Goal: Task Accomplishment & Management: Complete application form

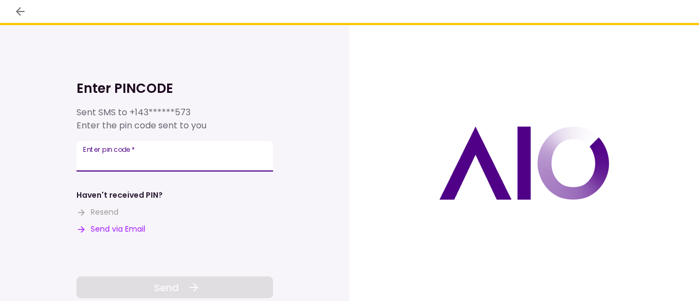
click at [192, 155] on input "Enter pin code   *" at bounding box center [174, 156] width 197 height 31
click at [127, 228] on button "Send via Email" at bounding box center [110, 228] width 69 height 11
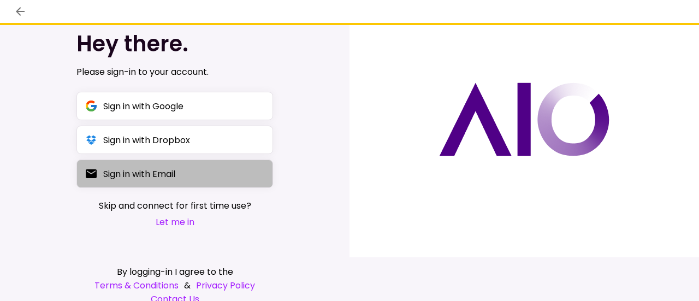
scroll to position [44, 0]
click at [182, 175] on button "Sign in with Email" at bounding box center [174, 173] width 197 height 28
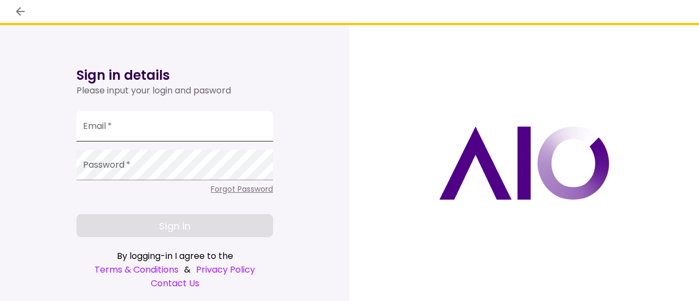
click at [220, 126] on input "Email   *" at bounding box center [174, 126] width 197 height 31
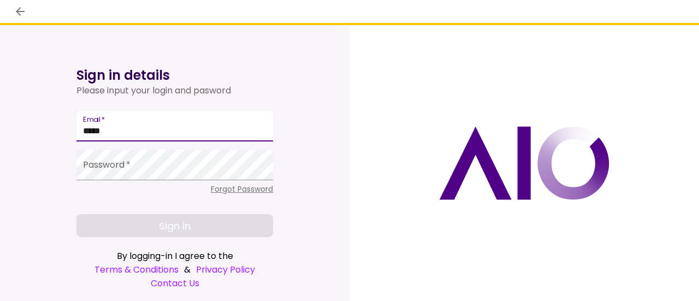
type input "****"
drag, startPoint x: 134, startPoint y: 128, endPoint x: 274, endPoint y: 69, distance: 152.0
click at [71, 133] on div "Sign in details Please input your login and pasword Email   * **** Password   *…" at bounding box center [174, 163] width 349 height 276
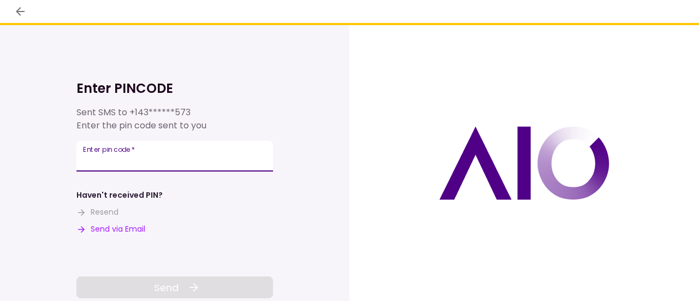
click at [177, 157] on input "Enter pin code   *" at bounding box center [174, 156] width 197 height 31
paste input "******"
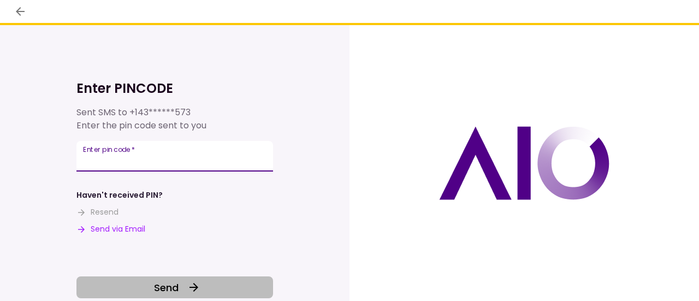
type input "******"
click at [179, 290] on button "Send" at bounding box center [174, 287] width 197 height 22
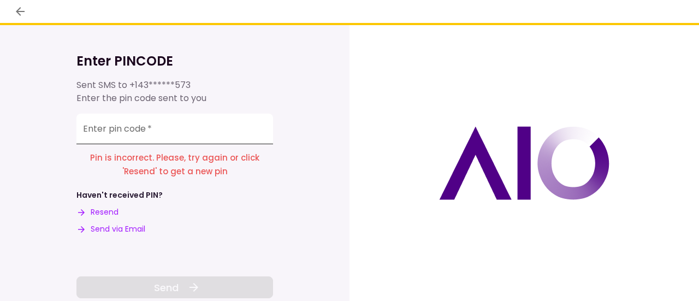
click at [195, 128] on input "Enter pin code   *" at bounding box center [174, 129] width 197 height 31
click at [129, 225] on button "Send via Email" at bounding box center [110, 228] width 69 height 11
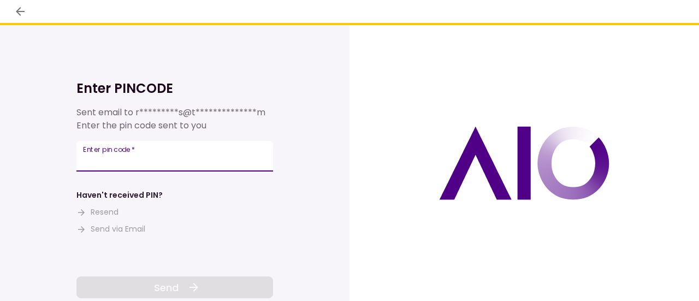
click at [155, 155] on input "Enter pin code   *" at bounding box center [174, 156] width 197 height 31
paste input "******"
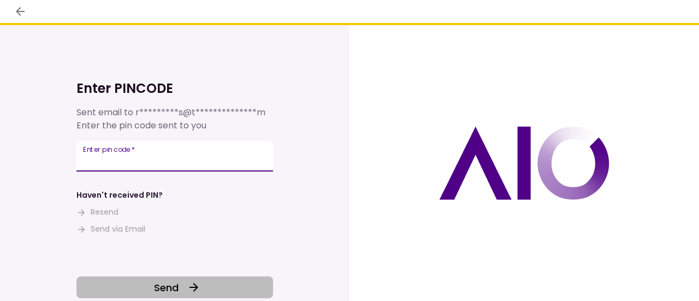
type input "******"
click at [207, 285] on button "Send" at bounding box center [174, 287] width 197 height 22
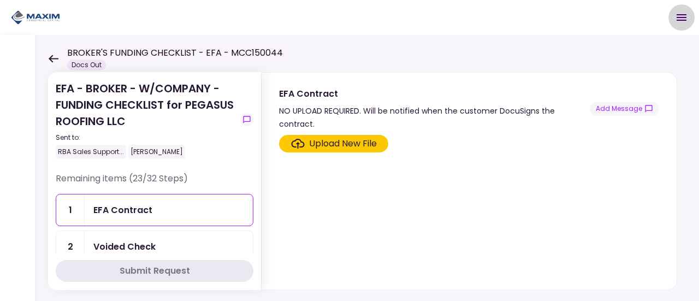
click at [685, 14] on icon "Open menu" at bounding box center [681, 17] width 13 height 13
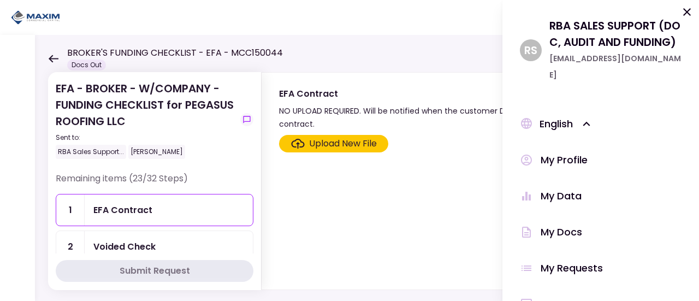
click at [564, 163] on div "My Profile" at bounding box center [564, 160] width 47 height 16
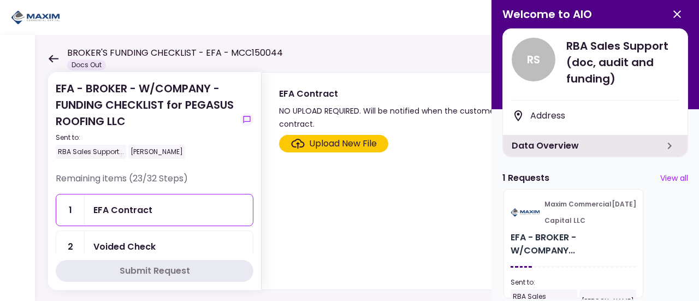
click at [678, 15] on icon "button" at bounding box center [677, 14] width 8 height 8
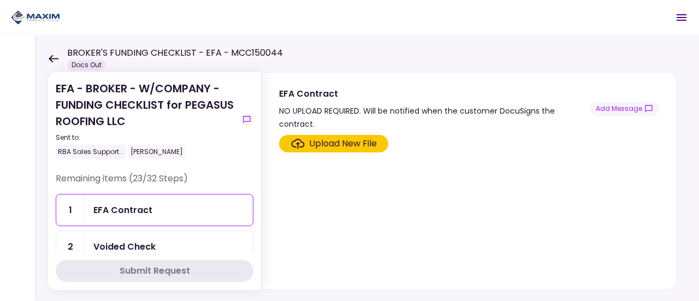
click at [679, 15] on icon "Open menu" at bounding box center [681, 17] width 10 height 7
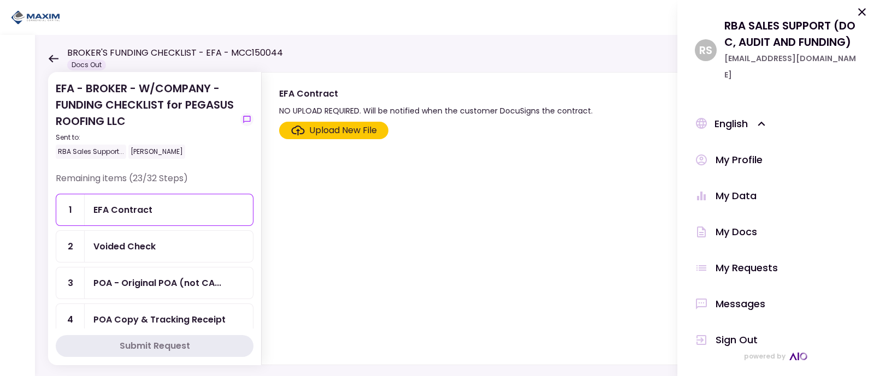
click at [698, 161] on div "My Profile" at bounding box center [738, 160] width 47 height 16
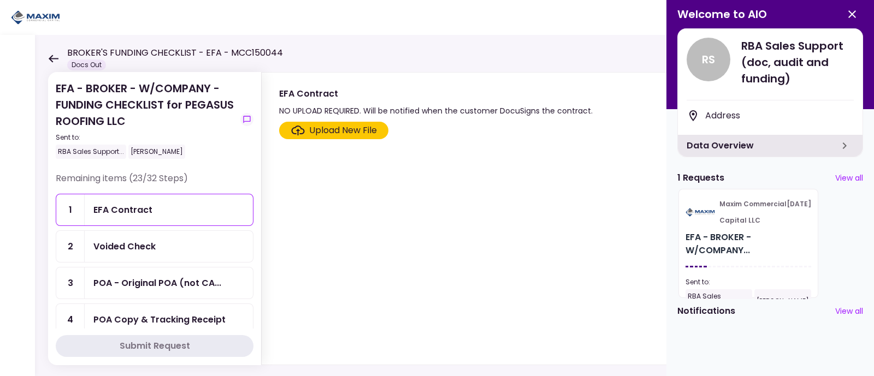
click at [161, 205] on div "EFA Contract" at bounding box center [168, 210] width 151 height 14
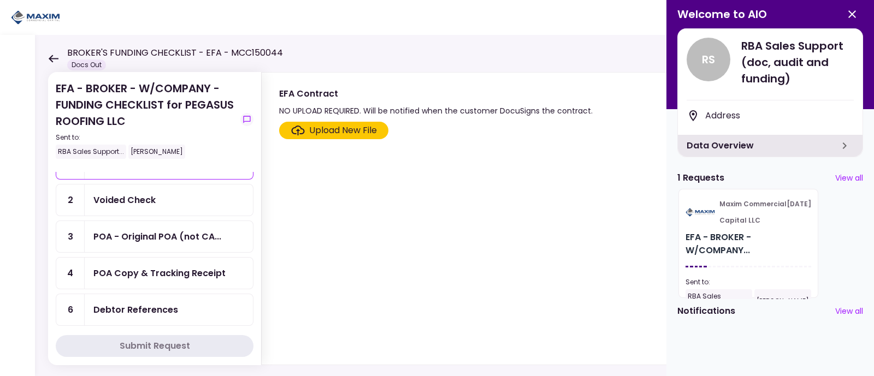
scroll to position [68, 0]
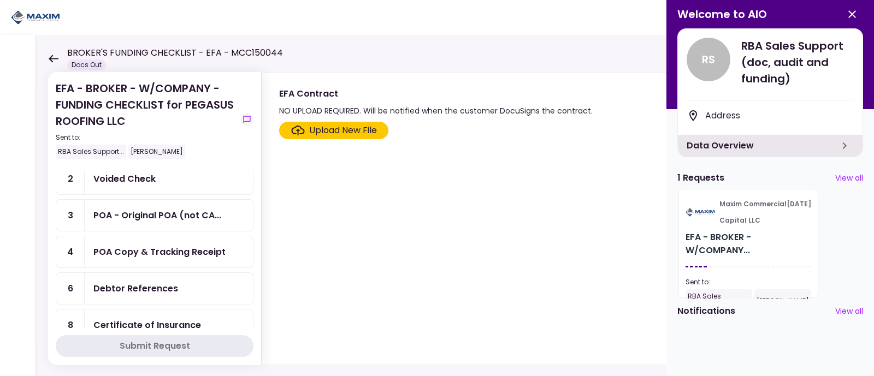
click at [160, 181] on div "Voided Check" at bounding box center [168, 179] width 151 height 14
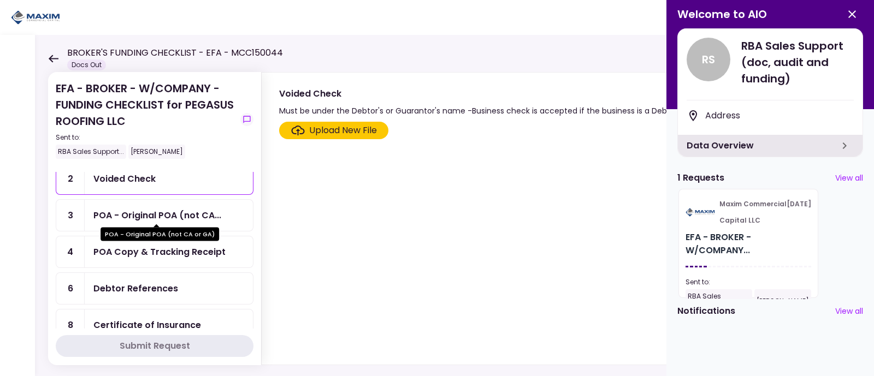
click at [166, 210] on div "POA - Original POA (not CA..." at bounding box center [157, 216] width 128 height 14
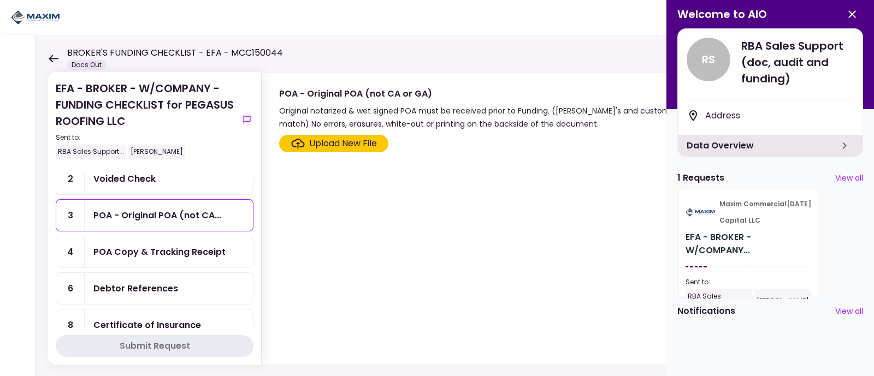
click at [132, 246] on div "POA Copy & Tracking Receipt" at bounding box center [159, 252] width 132 height 14
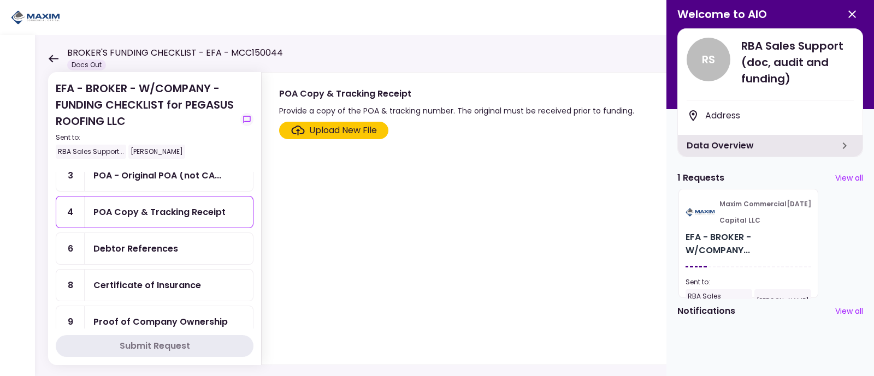
scroll to position [136, 0]
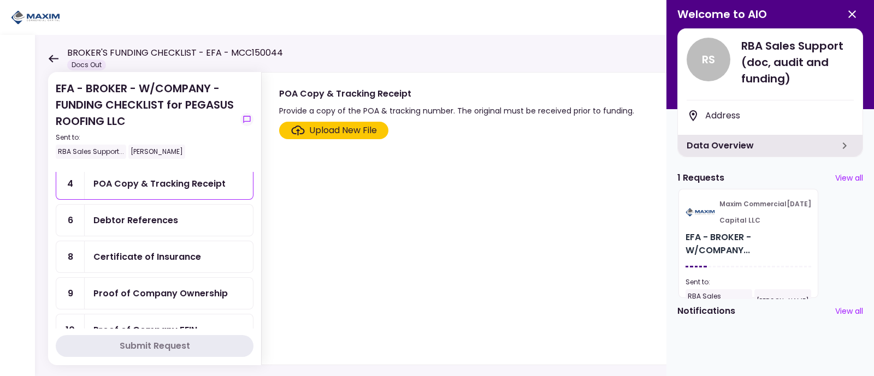
click at [161, 213] on div "Debtor References" at bounding box center [135, 220] width 85 height 14
click at [150, 259] on div "Certificate of Insurance" at bounding box center [169, 256] width 168 height 31
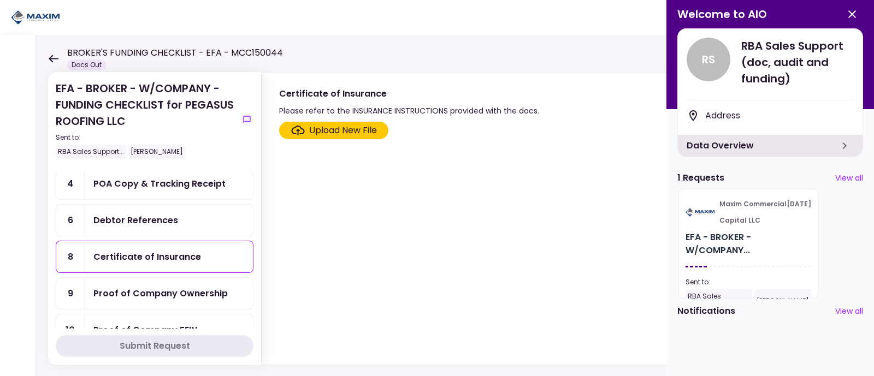
click at [160, 287] on div "Proof of Company Ownership" at bounding box center [160, 294] width 134 height 14
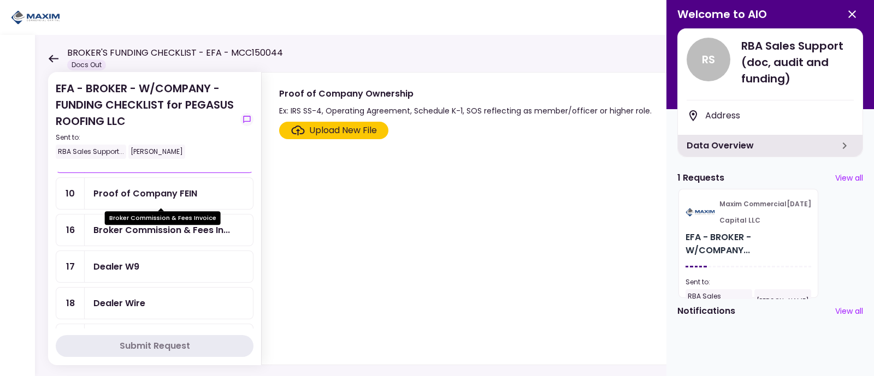
scroll to position [341, 0]
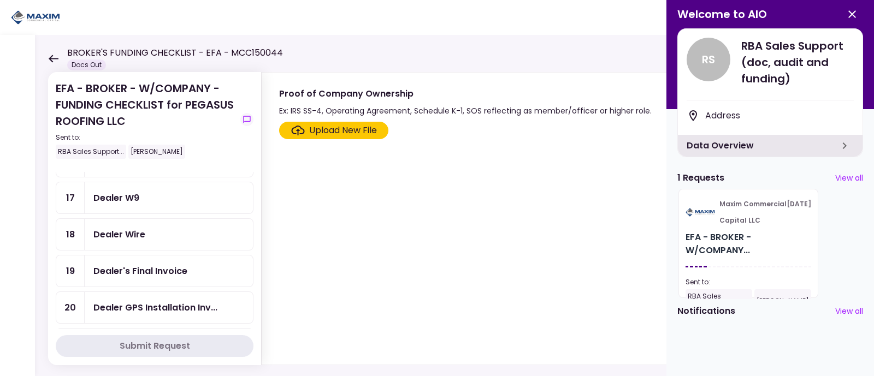
click at [175, 195] on div "Dealer W9" at bounding box center [168, 198] width 151 height 14
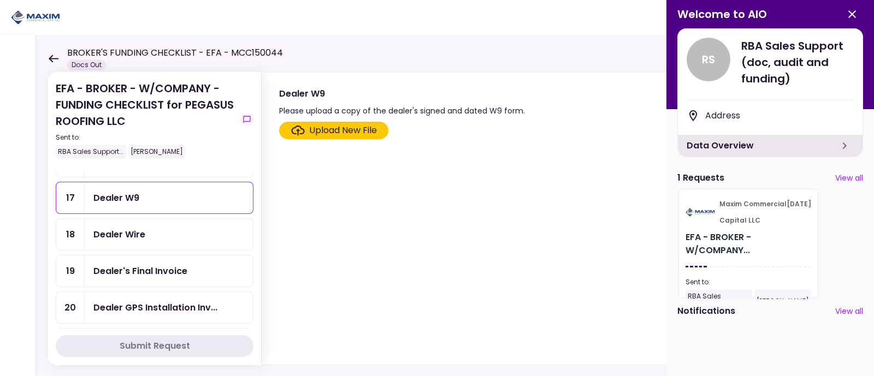
click at [188, 256] on div "Dealer's Final Invoice" at bounding box center [169, 271] width 168 height 31
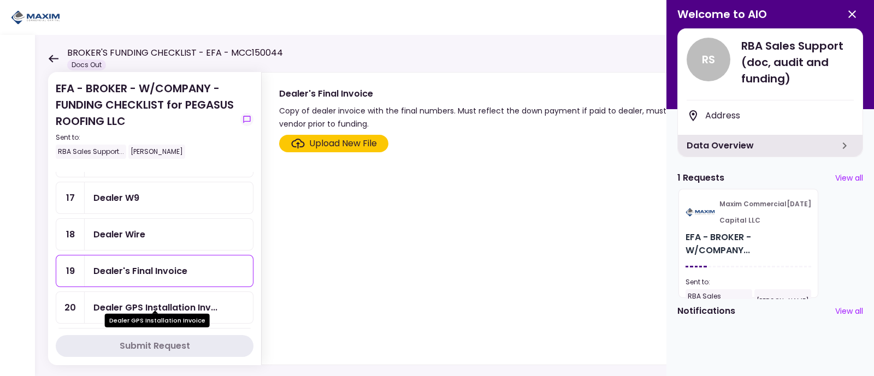
click at [133, 300] on div "Dealer GPS Installation Inv..." at bounding box center [155, 308] width 124 height 14
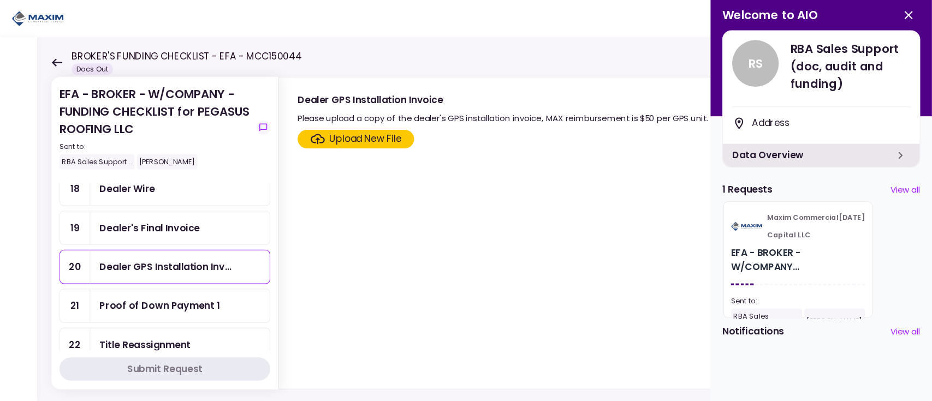
scroll to position [477, 0]
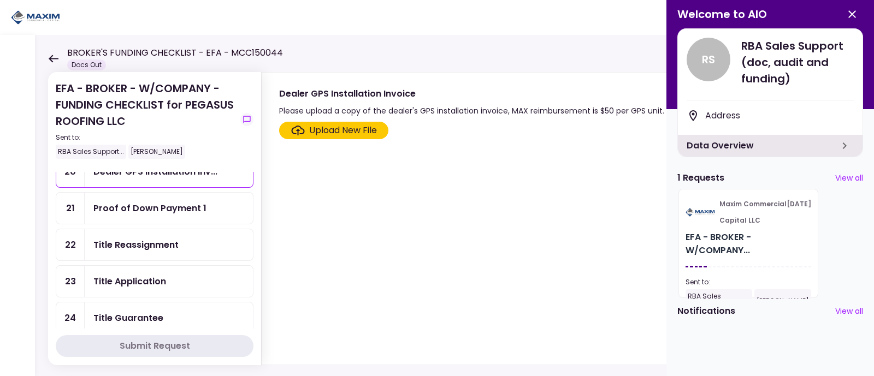
click at [180, 203] on div "Proof of Down Payment 1" at bounding box center [149, 208] width 113 height 14
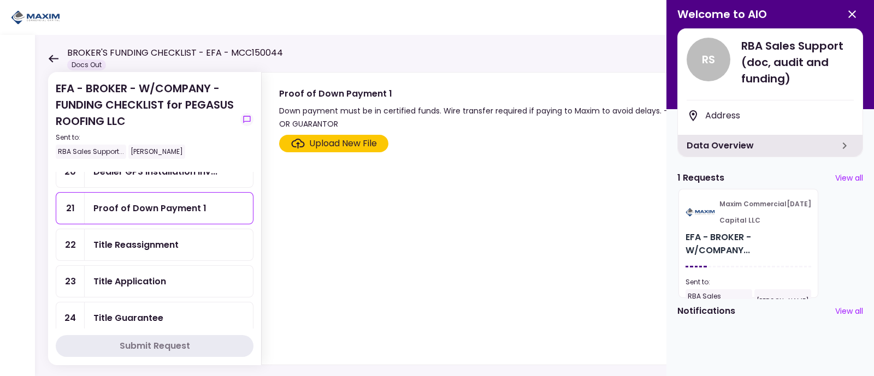
click at [183, 238] on div "Title Reassignment" at bounding box center [168, 245] width 151 height 14
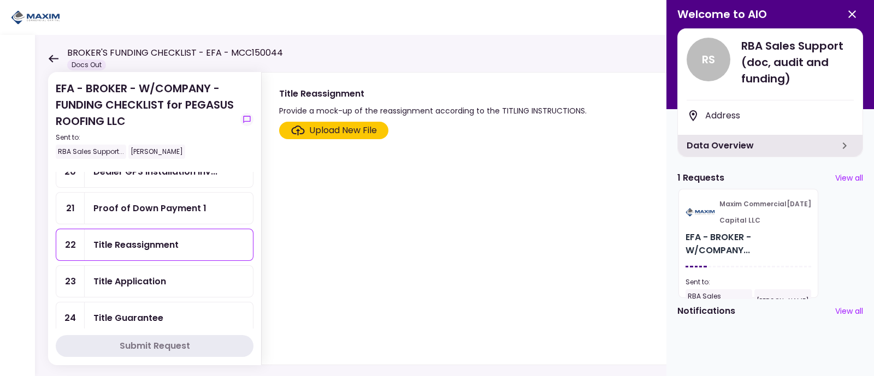
click at [362, 106] on div "Provide a mock-up of the reassignment according to the TITLING INSTRUCTIONS." at bounding box center [432, 110] width 307 height 13
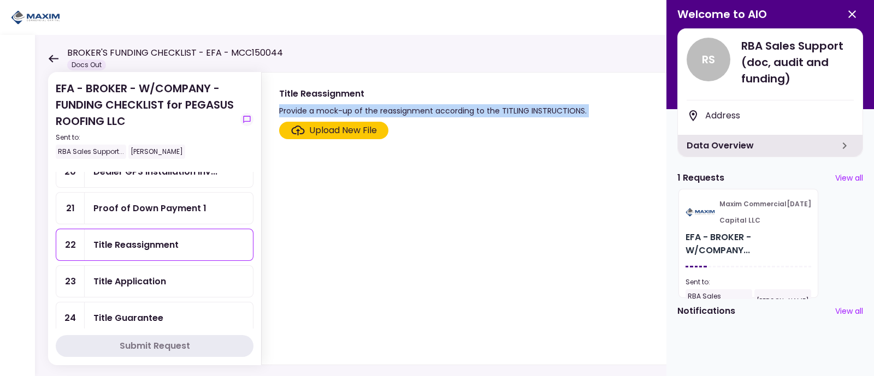
click at [362, 106] on div "Provide a mock-up of the reassignment according to the TITLING INSTRUCTIONS." at bounding box center [432, 110] width 307 height 13
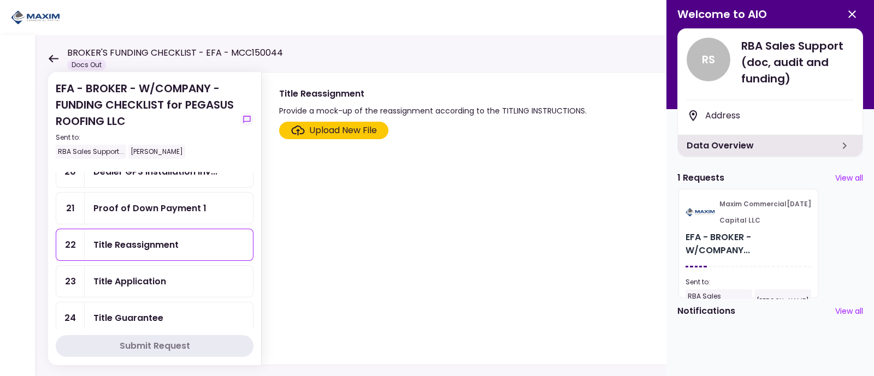
click at [301, 97] on div "Title Reassignment" at bounding box center [432, 94] width 307 height 14
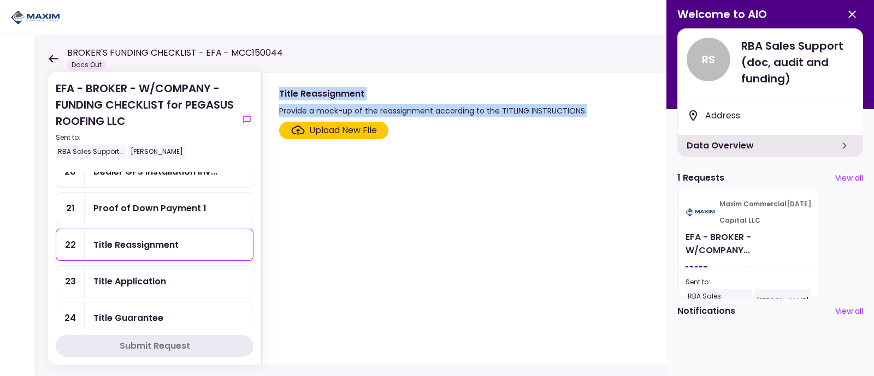
drag, startPoint x: 281, startPoint y: 89, endPoint x: 592, endPoint y: 108, distance: 312.3
click at [592, 108] on div "Title Reassignment Provide a mock-up of the reassignment according to the TITLI…" at bounding box center [556, 102] width 555 height 31
copy div "Title Reassignment Provide a mock-up of the reassignment according to the TITLI…"
drag, startPoint x: 159, startPoint y: 276, endPoint x: 167, endPoint y: 269, distance: 10.4
click at [159, 276] on div "Title Application" at bounding box center [129, 282] width 73 height 14
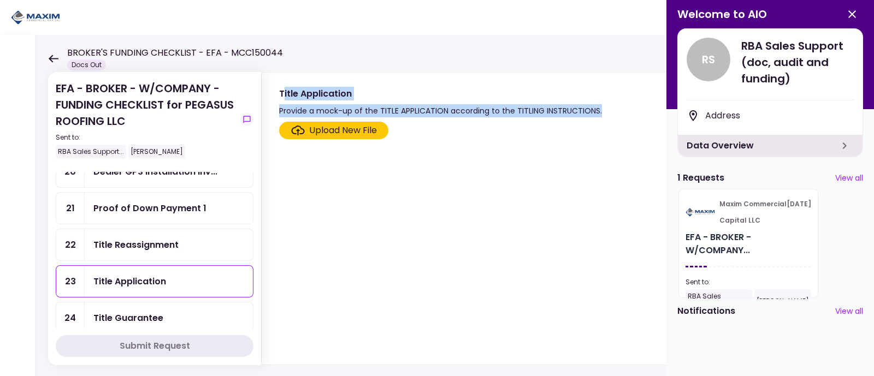
drag, startPoint x: 282, startPoint y: 92, endPoint x: 601, endPoint y: 113, distance: 319.5
click at [601, 113] on div "Title Application Provide a mock-up of the TITLE APPLICATION according to the T…" at bounding box center [556, 102] width 555 height 31
click at [311, 92] on div "Title Application" at bounding box center [440, 94] width 323 height 14
drag, startPoint x: 280, startPoint y: 91, endPoint x: 603, endPoint y: 112, distance: 323.9
click at [603, 112] on div "Title Application Provide a mock-up of the TITLE APPLICATION according to the T…" at bounding box center [556, 102] width 555 height 31
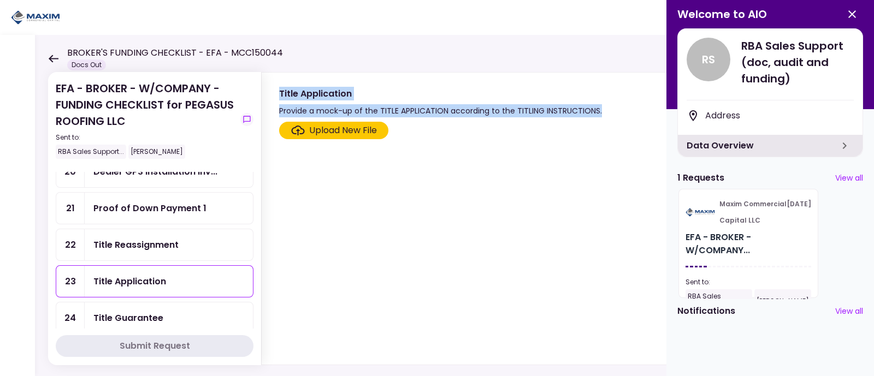
copy div "Title Application Provide a mock-up of the TITLE APPLICATION according to the T…"
click at [153, 300] on div "Title Guarantee" at bounding box center [128, 318] width 70 height 14
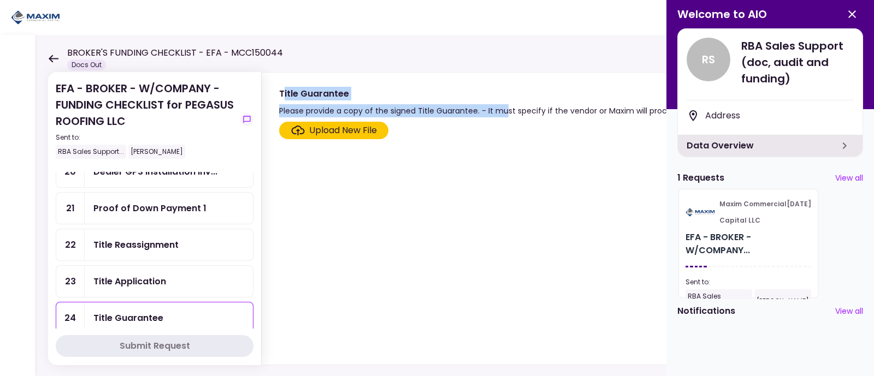
drag, startPoint x: 284, startPoint y: 90, endPoint x: 506, endPoint y: 110, distance: 222.6
click at [506, 110] on div "Title Guarantee Please provide a copy of the signed Title Guarantee. - It must …" at bounding box center [498, 102] width 438 height 31
click at [292, 92] on div "Title Guarantee" at bounding box center [498, 94] width 438 height 14
drag, startPoint x: 280, startPoint y: 91, endPoint x: 664, endPoint y: 111, distance: 384.9
click at [664, 111] on div "Title Guarantee Please provide a copy of the signed Title Guarantee. - It must …" at bounding box center [498, 102] width 438 height 31
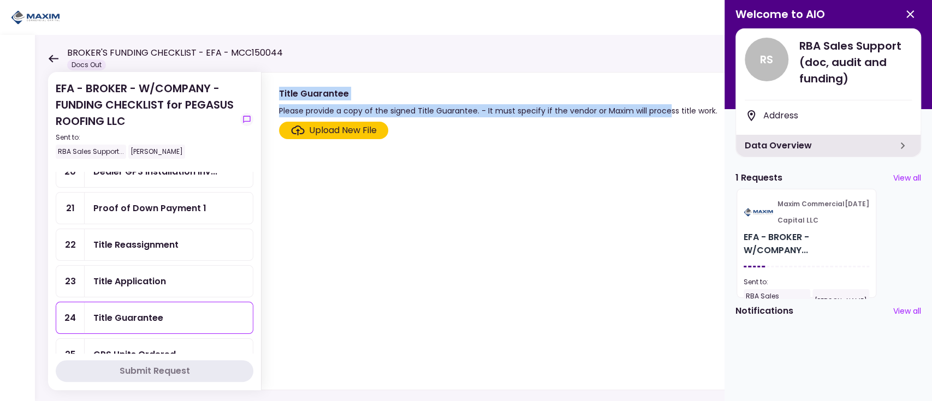
scroll to position [477, 0]
drag, startPoint x: 317, startPoint y: 92, endPoint x: 309, endPoint y: 92, distance: 8.2
click at [317, 92] on div "Title Guarantee" at bounding box center [498, 94] width 438 height 14
drag, startPoint x: 280, startPoint y: 91, endPoint x: 711, endPoint y: 113, distance: 431.9
click at [698, 113] on div "Title Guarantee Please provide a copy of the signed Title Guarantee. - It must …" at bounding box center [498, 102] width 438 height 31
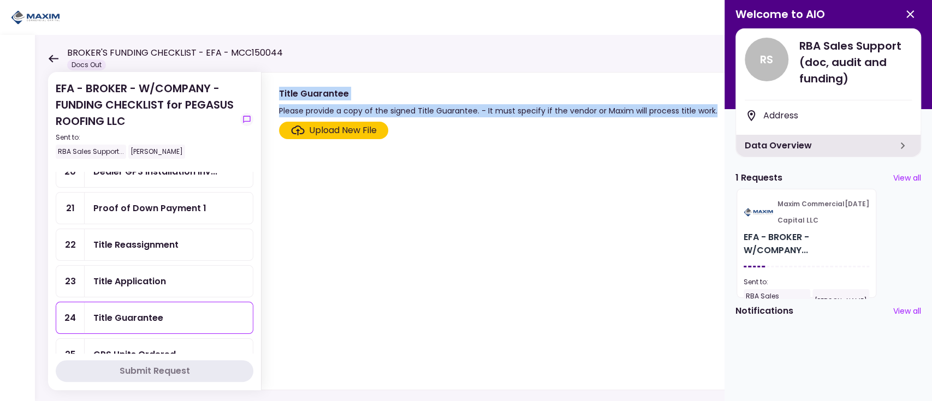
copy div "Title Guarantee Please provide a copy of the signed Title Guarantee. - It must …"
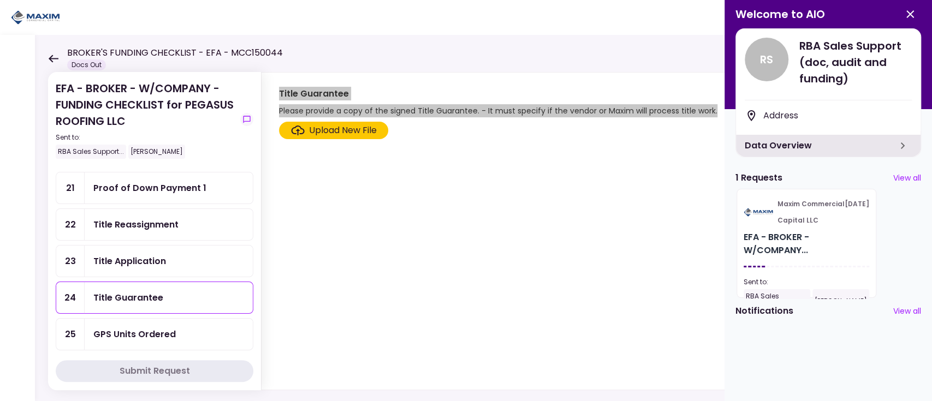
scroll to position [550, 0]
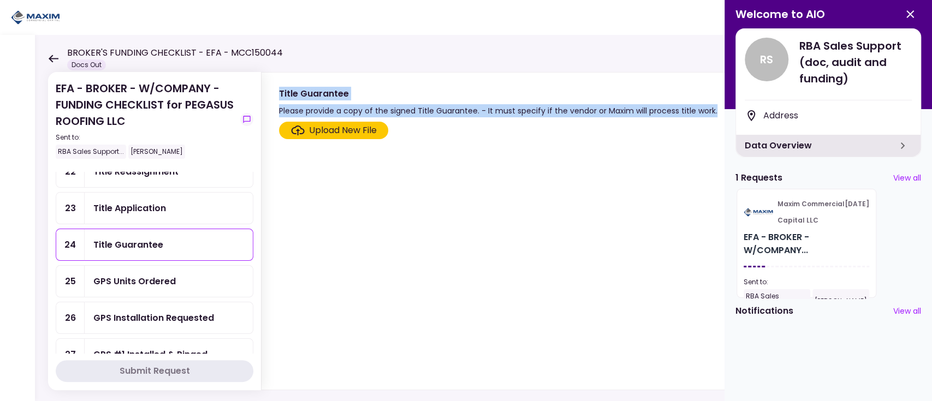
click at [171, 275] on div "GPS Units Ordered" at bounding box center [134, 282] width 82 height 14
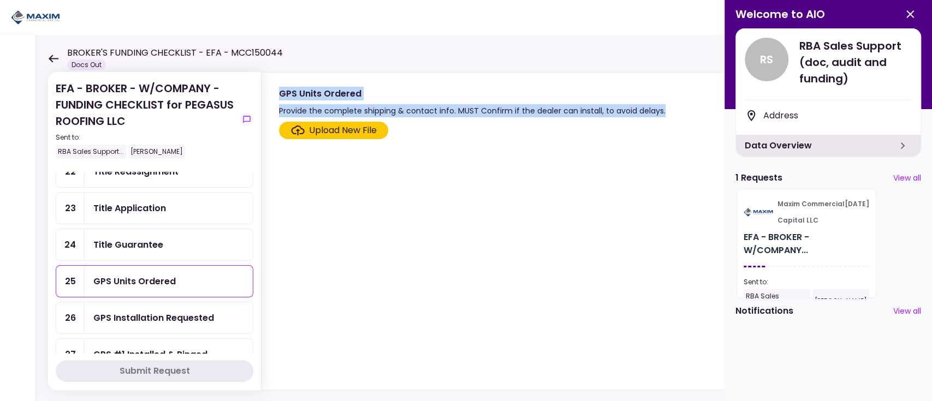
drag, startPoint x: 278, startPoint y: 92, endPoint x: 675, endPoint y: 109, distance: 396.7
click at [675, 109] on div "GPS Units Ordered Provide the complete shipping & contact info. MUST Confirm if…" at bounding box center [585, 102] width 613 height 31
copy div "GPS Units Ordered Provide the complete shipping & contact info. MUST Confirm if…"
click at [185, 300] on div "GPS Installation Requested" at bounding box center [153, 318] width 121 height 14
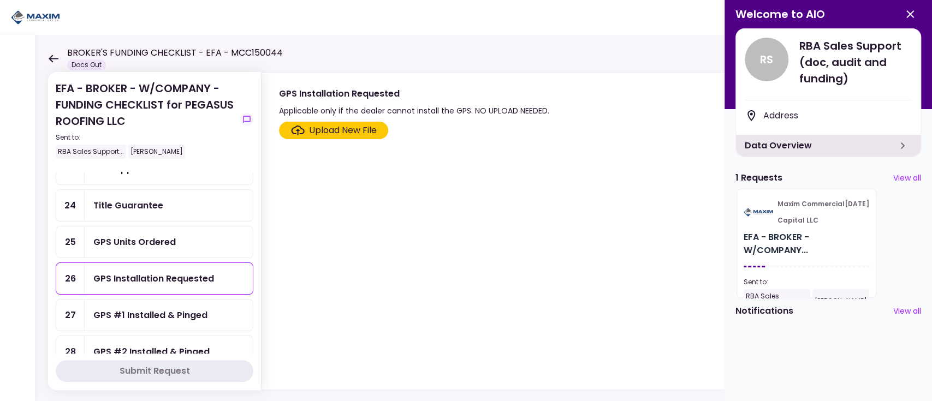
scroll to position [623, 0]
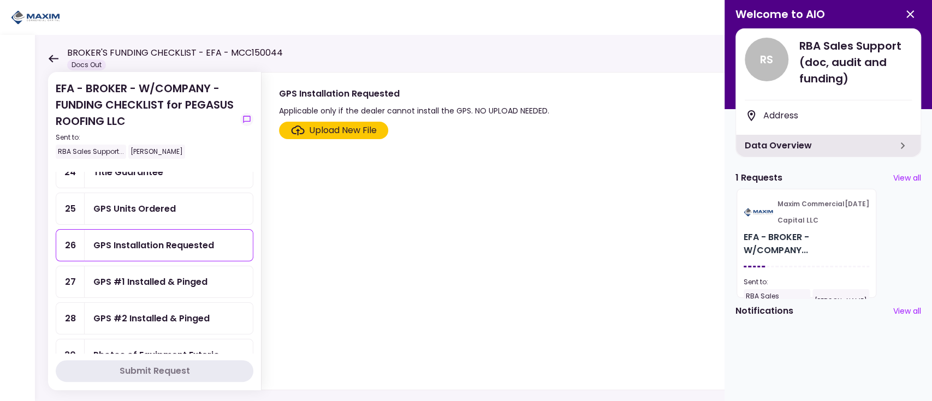
click at [162, 275] on div "GPS #1 Installed & Pinged" at bounding box center [150, 282] width 114 height 14
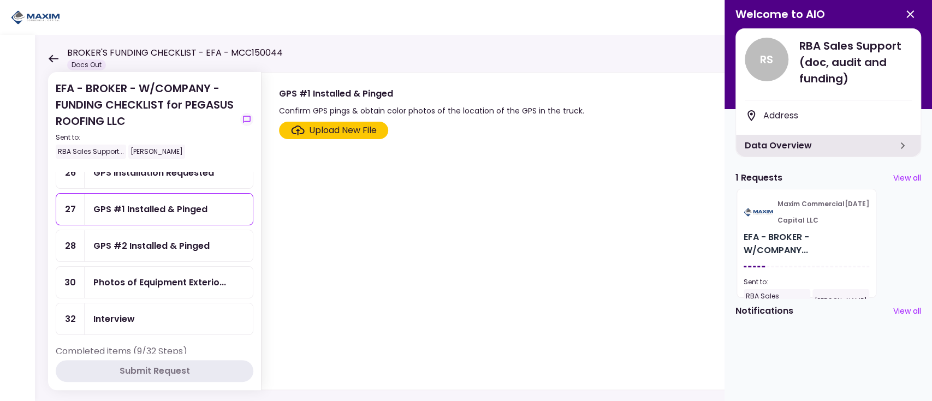
click at [179, 276] on div "Photos of Equipment Exterio..." at bounding box center [159, 283] width 133 height 14
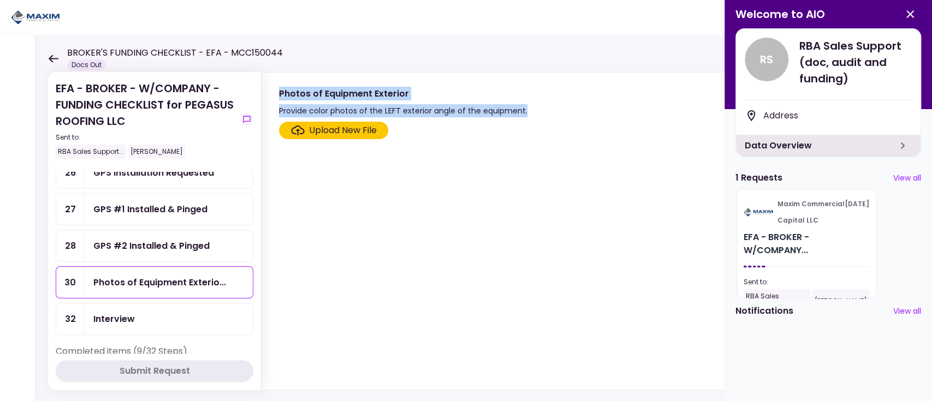
drag, startPoint x: 281, startPoint y: 91, endPoint x: 548, endPoint y: 109, distance: 267.1
click at [548, 109] on div "Photos of Equipment Exterior Provide color photos of the LEFT exterior angle of…" at bounding box center [585, 102] width 613 height 31
copy div "Photos of Equipment Exterior Provide color photos of the LEFT exterior angle of…"
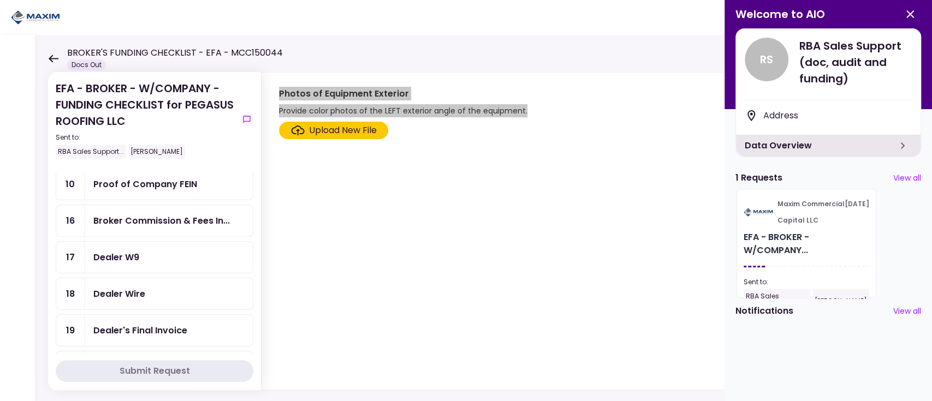
scroll to position [259, 0]
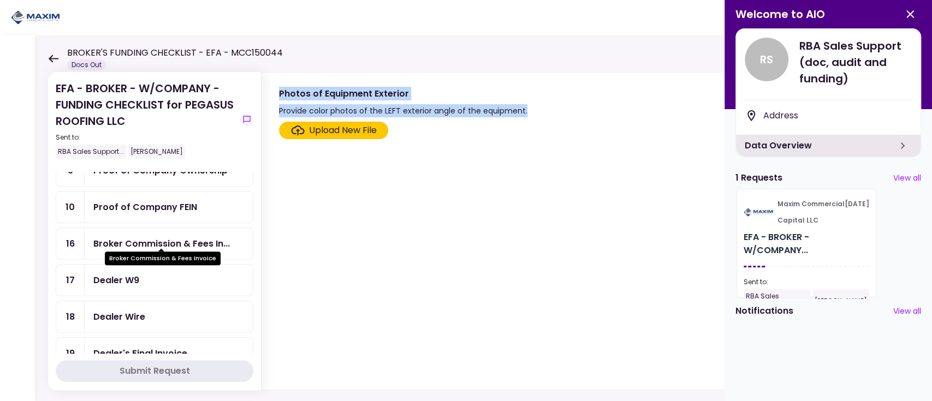
click at [150, 240] on div "Broker Commission & Fees In..." at bounding box center [161, 244] width 137 height 14
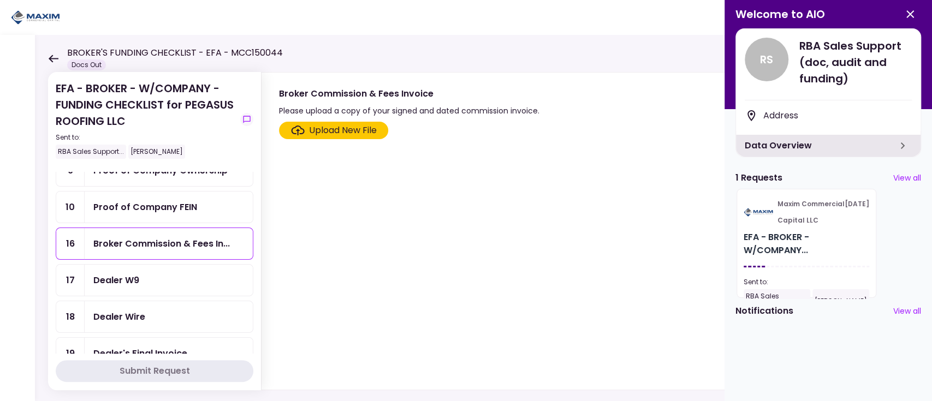
click at [152, 200] on div "Proof of Company FEIN" at bounding box center [145, 207] width 104 height 14
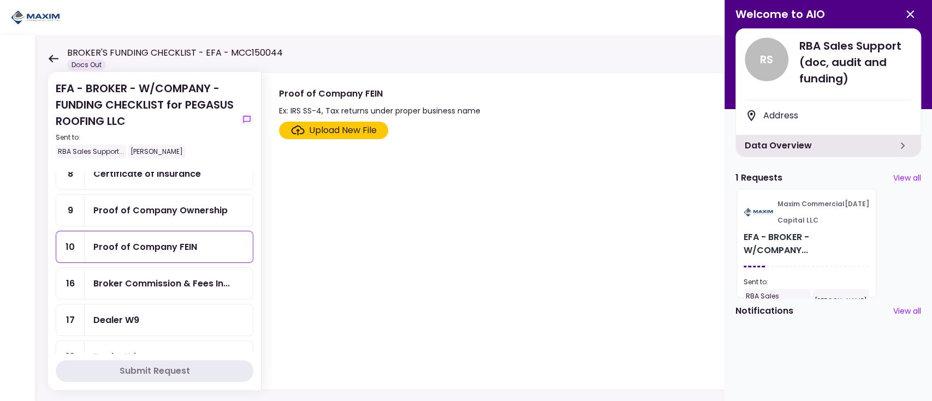
scroll to position [186, 0]
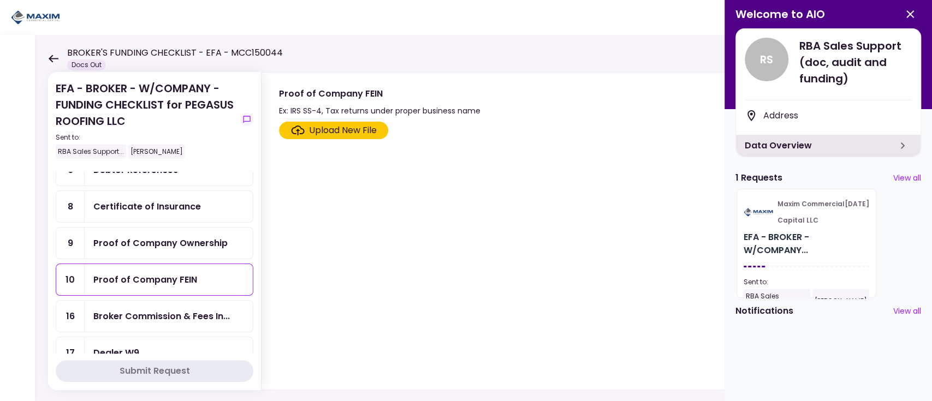
click at [151, 242] on div "Proof of Company Ownership" at bounding box center [160, 243] width 134 height 14
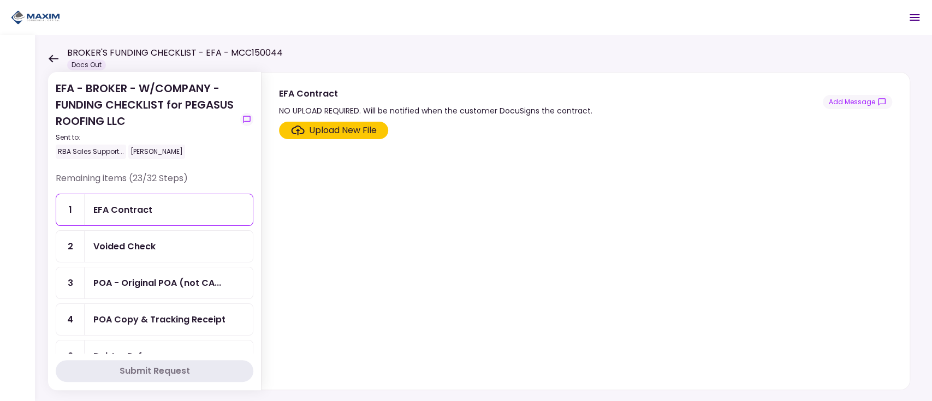
click at [169, 246] on div "Voided Check" at bounding box center [168, 247] width 151 height 14
click at [277, 94] on section "Voided Check Must be under the Debtor's or Guarantor's name -Business check is …" at bounding box center [586, 95] width 648 height 45
drag, startPoint x: 280, startPoint y: 90, endPoint x: 352, endPoint y: 96, distance: 72.3
click at [352, 96] on div "Voided Check" at bounding box center [508, 94] width 459 height 14
copy div "Voided Check"
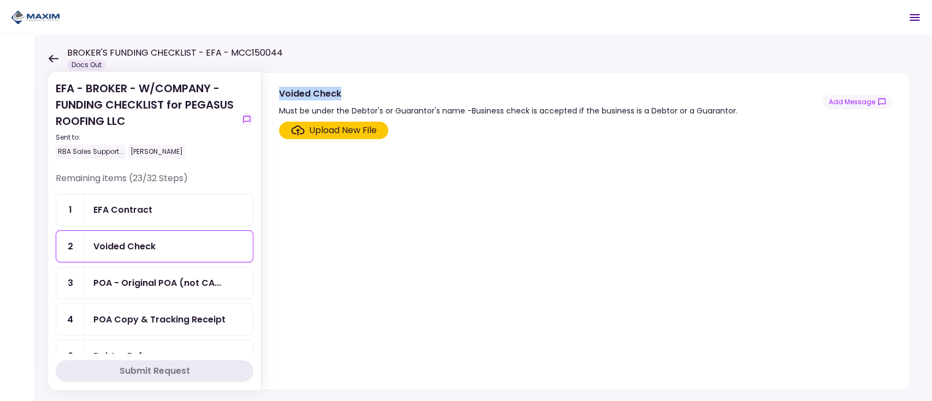
click at [141, 290] on div "POA - Original POA (not CA..." at bounding box center [169, 283] width 168 height 31
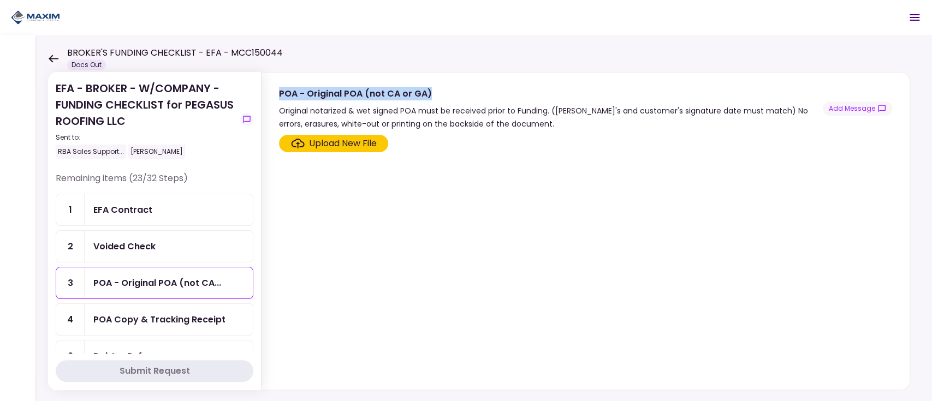
drag, startPoint x: 279, startPoint y: 91, endPoint x: 443, endPoint y: 98, distance: 164.0
click at [443, 98] on div "POA - Original POA (not CA or GA)" at bounding box center [551, 94] width 544 height 14
click at [316, 99] on div "POA - Original POA (not CA or GA)" at bounding box center [551, 94] width 544 height 14
click at [298, 91] on div "POA - Original POA (not CA or GA)" at bounding box center [551, 94] width 544 height 14
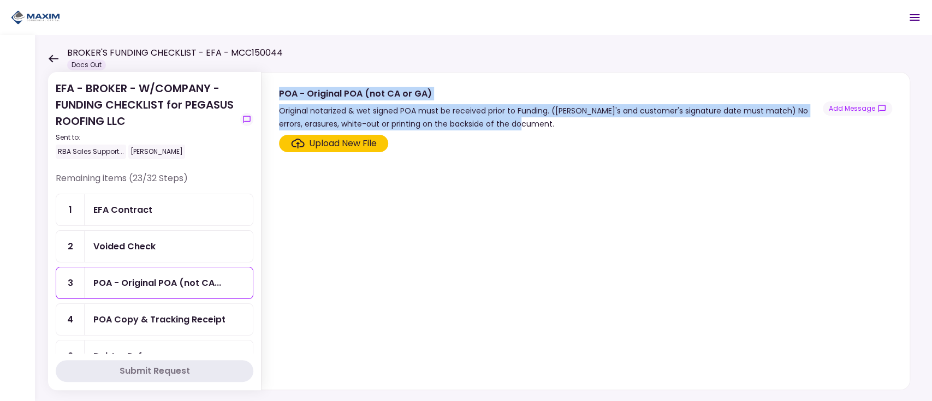
drag, startPoint x: 280, startPoint y: 92, endPoint x: 716, endPoint y: 122, distance: 437.8
click at [716, 122] on div "POA - Original POA (not CA or GA) Original notarized & wet signed POA must be r…" at bounding box center [551, 109] width 544 height 44
copy div "POA - Original POA (not CA or GA) Original notarized & wet signed POA must be r…"
drag, startPoint x: 167, startPoint y: 313, endPoint x: 180, endPoint y: 305, distance: 15.6
click at [167, 313] on div "POA Copy & Tracking Receipt" at bounding box center [159, 320] width 132 height 14
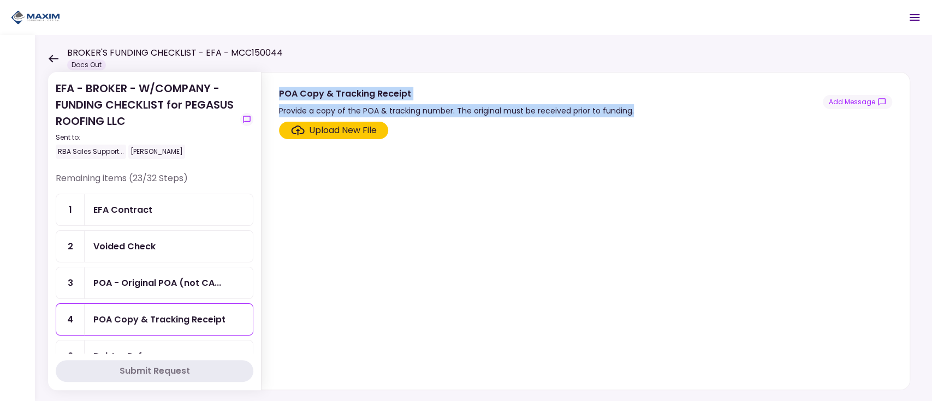
drag, startPoint x: 278, startPoint y: 92, endPoint x: 668, endPoint y: 115, distance: 391.1
click at [668, 115] on section "POA Copy & Tracking Receipt Provide a copy of the POA & tracking number. The or…" at bounding box center [586, 95] width 648 height 45
copy div "POA Copy & Tracking Receipt Provide a copy of the POA & tracking number. The or…"
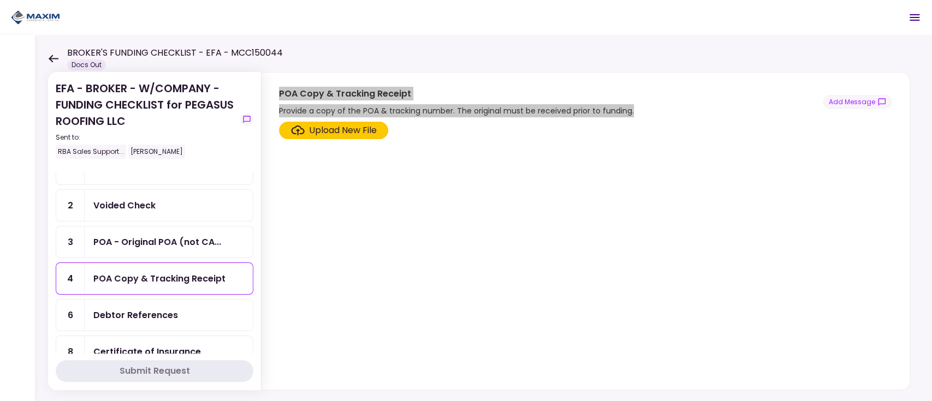
scroll to position [73, 0]
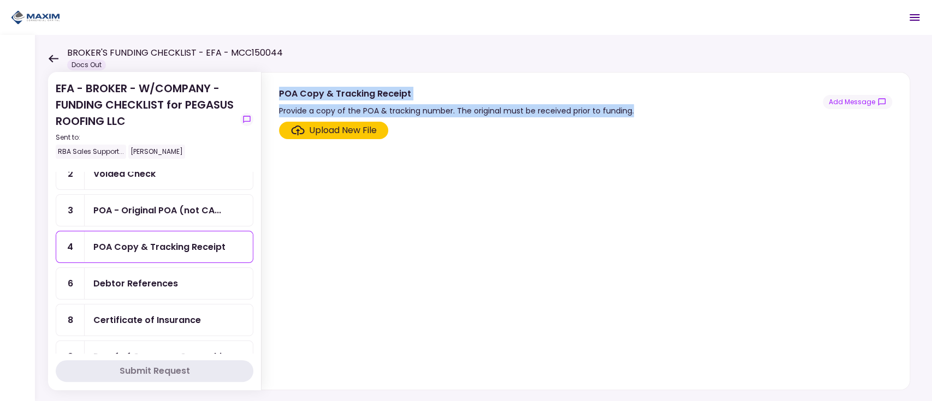
drag, startPoint x: 200, startPoint y: 289, endPoint x: 221, endPoint y: 254, distance: 40.6
click at [200, 289] on div "Debtor References" at bounding box center [169, 283] width 168 height 31
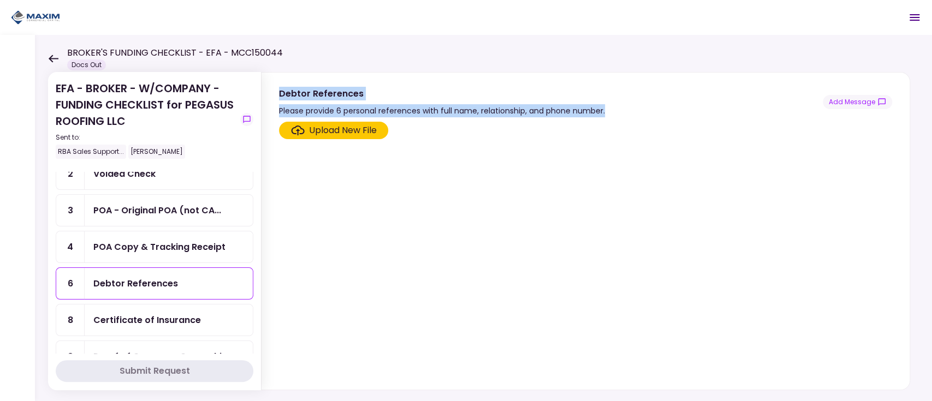
drag, startPoint x: 280, startPoint y: 94, endPoint x: 629, endPoint y: 110, distance: 349.8
click at [629, 110] on div "Debtor References Please provide 6 personal references with full name, relation…" at bounding box center [585, 102] width 613 height 31
copy div "Debtor References Please provide 6 personal references with full name, relation…"
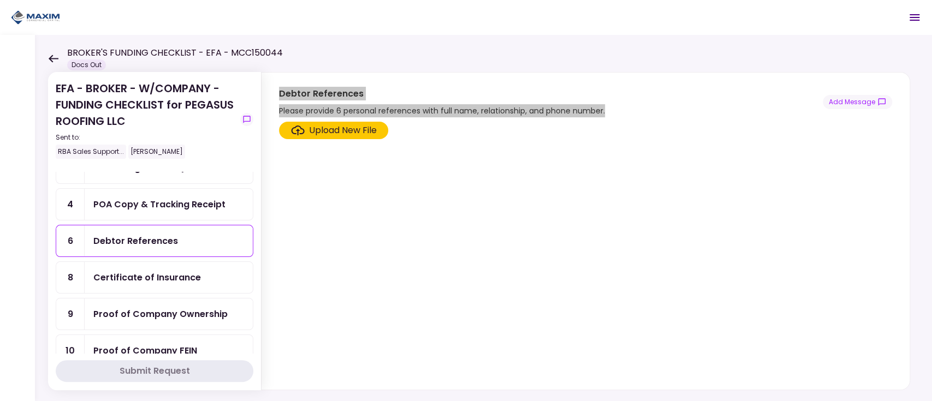
scroll to position [145, 0]
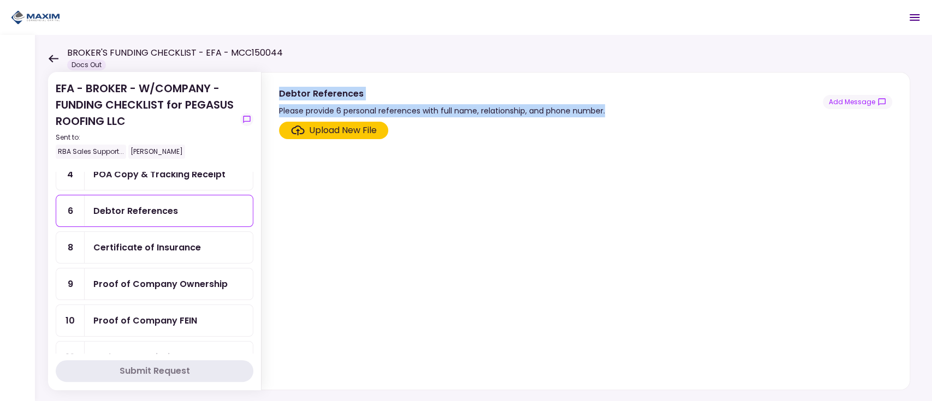
drag, startPoint x: 134, startPoint y: 244, endPoint x: 187, endPoint y: 228, distance: 55.3
click at [133, 245] on div "Certificate of Insurance" at bounding box center [147, 248] width 108 height 14
drag, startPoint x: 279, startPoint y: 92, endPoint x: 542, endPoint y: 108, distance: 263.1
click at [542, 108] on div "Certificate of Insurance Please refer to the INSURANCE INSTRUCTIONS provided wi…" at bounding box center [585, 102] width 613 height 31
copy div "Certificate of Insurance Please refer to the INSURANCE INSTRUCTIONS provided wi…"
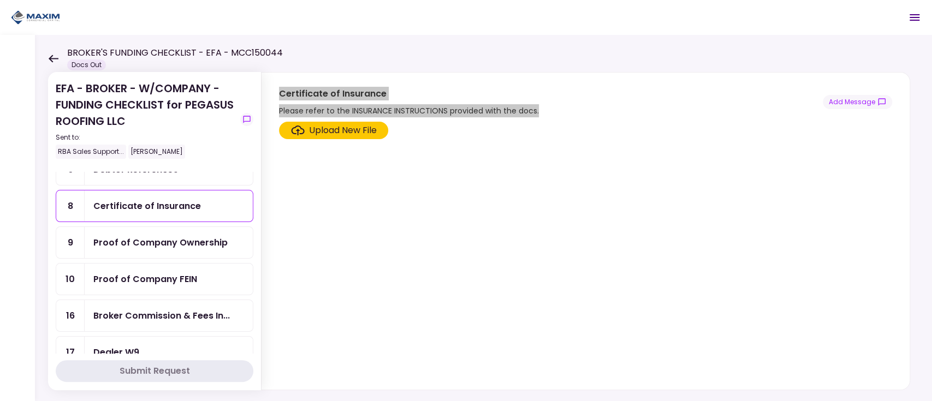
scroll to position [218, 0]
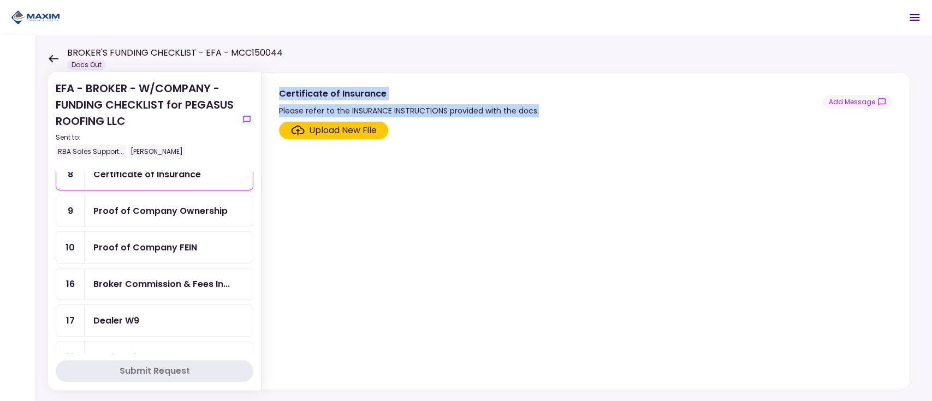
click at [168, 204] on div "Proof of Company Ownership" at bounding box center [160, 211] width 134 height 14
drag, startPoint x: 280, startPoint y: 90, endPoint x: 656, endPoint y: 111, distance: 376.8
click at [656, 111] on div "Proof of Company Ownership Ex: IRS SS-4, Operating Agreement, Schedule K-1, SOS…" at bounding box center [585, 102] width 613 height 31
copy div "Proof of Company Ownership Ex: IRS SS-4, Operating Agreement, Schedule K-1, SOS…"
drag, startPoint x: 188, startPoint y: 250, endPoint x: 229, endPoint y: 228, distance: 46.4
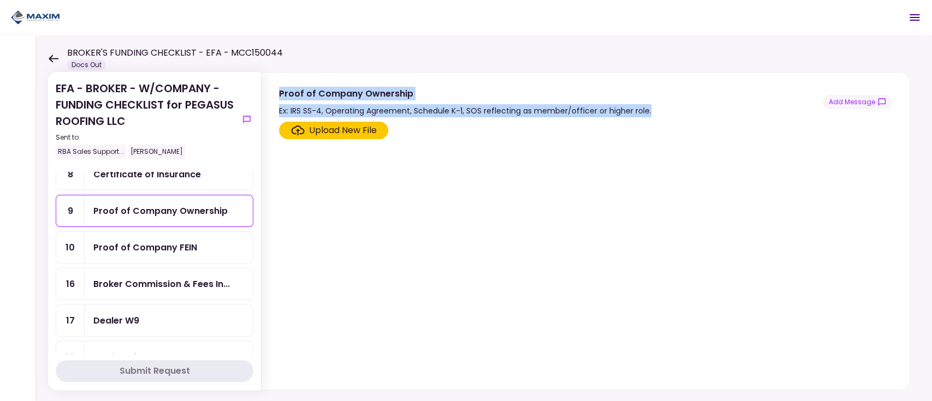
click at [188, 250] on div "Proof of Company FEIN" at bounding box center [169, 247] width 168 height 31
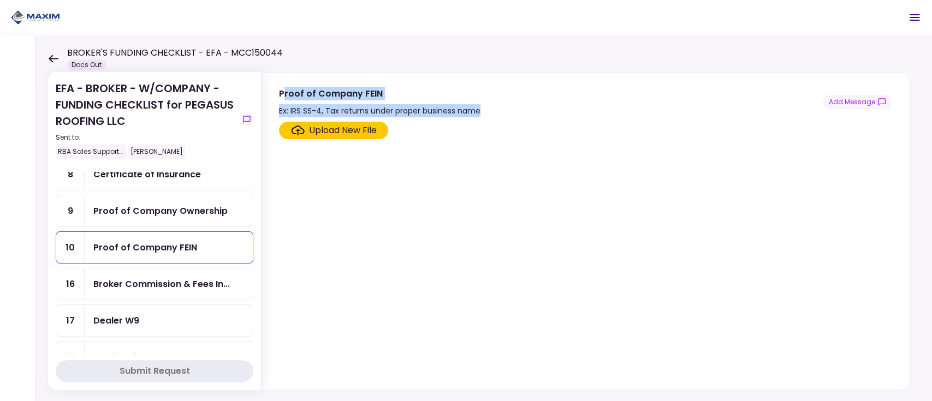
drag, startPoint x: 282, startPoint y: 92, endPoint x: 496, endPoint y: 108, distance: 214.1
click at [496, 108] on div "Proof of Company FEIN Ex: IRS SS-4, Tax returns under proper business name Add …" at bounding box center [585, 102] width 613 height 31
click at [300, 92] on div "Proof of Company FEIN" at bounding box center [379, 94] width 201 height 14
drag, startPoint x: 279, startPoint y: 91, endPoint x: 480, endPoint y: 111, distance: 201.9
click at [480, 111] on div "Proof of Company FEIN Ex: IRS SS-4, Tax returns under proper business name Add …" at bounding box center [585, 102] width 613 height 31
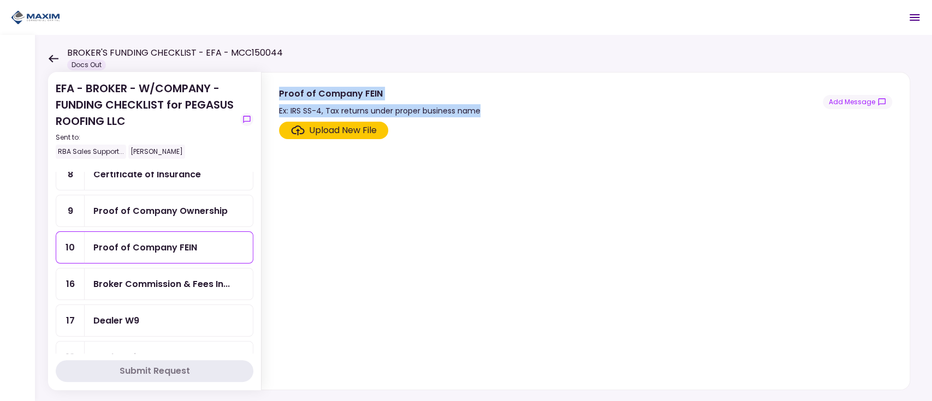
copy div "Proof of Company FEIN Ex: IRS SS-4, Tax returns under proper business name"
drag, startPoint x: 171, startPoint y: 277, endPoint x: 236, endPoint y: 241, distance: 73.8
click at [172, 277] on div "Broker Commission & Fees In..." at bounding box center [161, 284] width 137 height 14
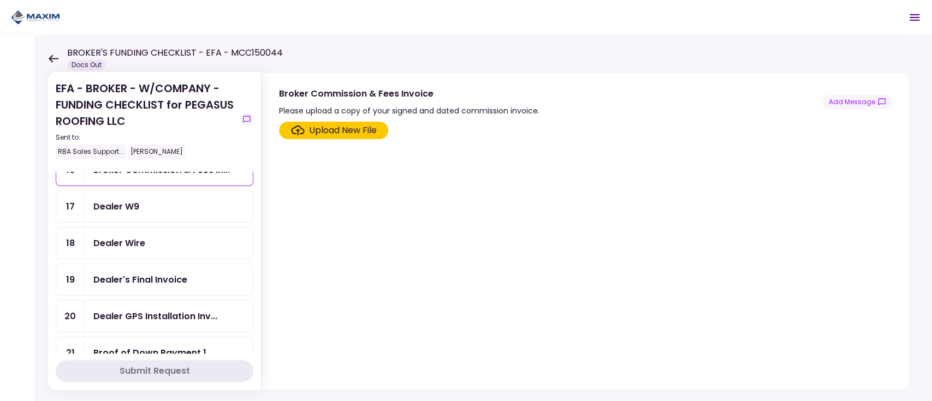
scroll to position [364, 0]
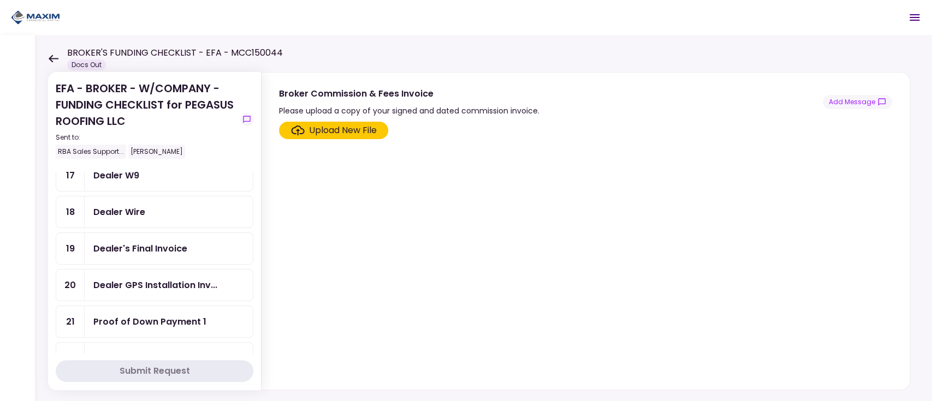
click at [176, 242] on div "Dealer's Final Invoice" at bounding box center [140, 249] width 94 height 14
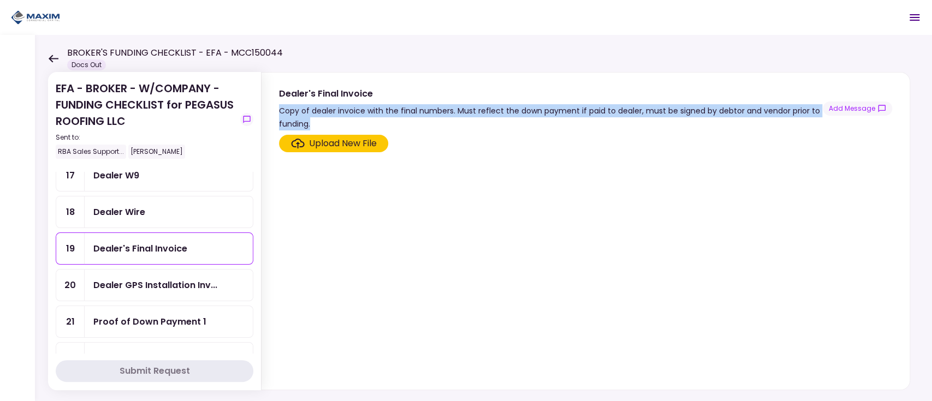
drag, startPoint x: 280, startPoint y: 109, endPoint x: 365, endPoint y: 118, distance: 85.7
click at [365, 118] on div "Copy of dealer invoice with the final numbers. Must reflect the down payment if…" at bounding box center [551, 117] width 544 height 26
copy div "Copy of dealer invoice with the final numbers. Must reflect the down payment if…"
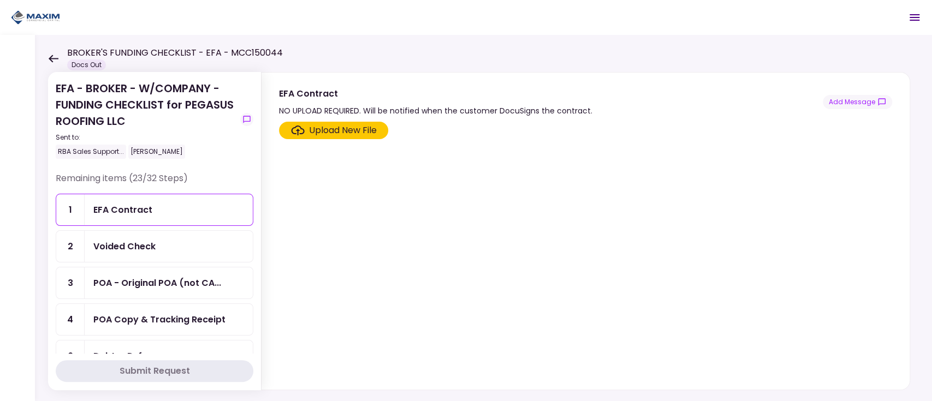
click at [178, 240] on div "Voided Check" at bounding box center [168, 247] width 151 height 14
click at [188, 290] on div "POA - Original POA (not CA..." at bounding box center [169, 283] width 168 height 31
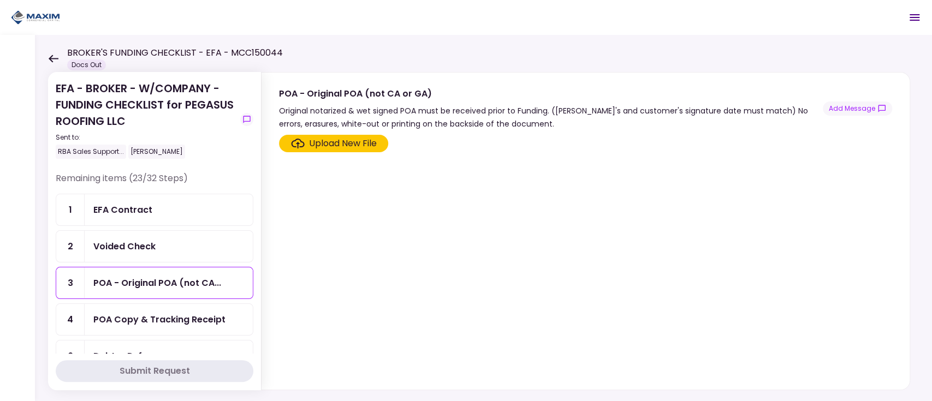
drag, startPoint x: 169, startPoint y: 316, endPoint x: 169, endPoint y: 305, distance: 10.4
click at [170, 314] on div "POA Copy & Tracking Receipt" at bounding box center [159, 320] width 132 height 14
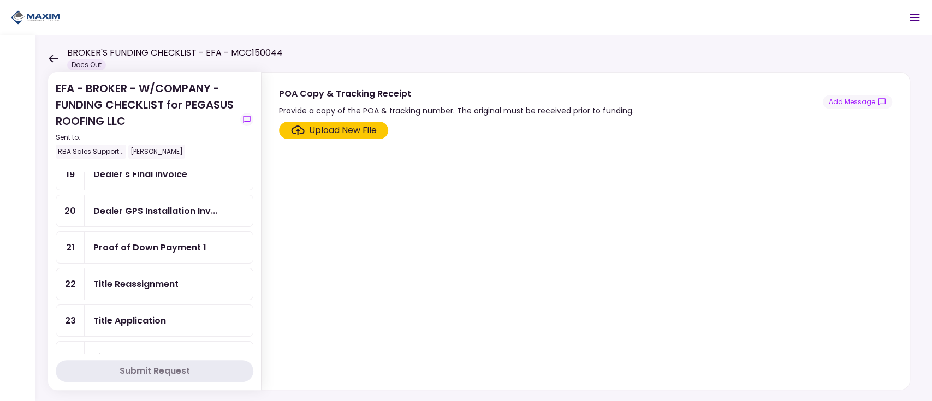
scroll to position [437, 0]
click at [188, 245] on div "Proof of Down Payment 1" at bounding box center [149, 249] width 113 height 14
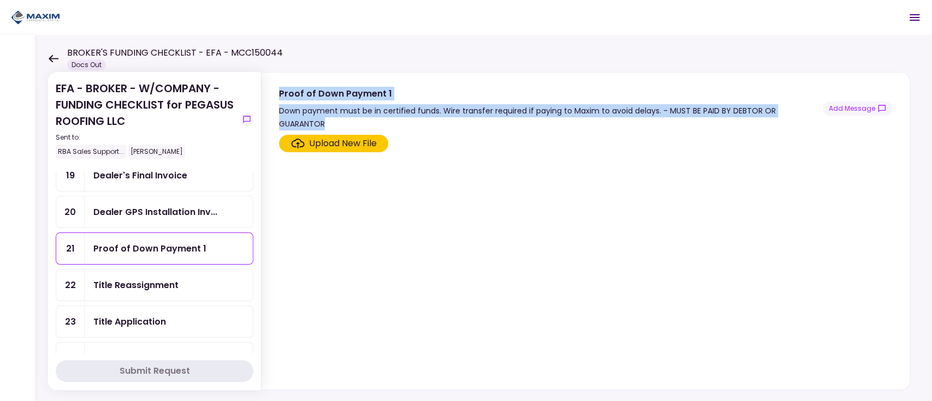
drag, startPoint x: 280, startPoint y: 94, endPoint x: 821, endPoint y: 111, distance: 541.4
click at [821, 112] on div "Proof of Down Payment 1 Down payment must be in certified funds. Wire transfer …" at bounding box center [585, 109] width 613 height 44
copy div "Proof of Down Payment 1 Down payment must be in certified funds. Wire transfer …"
